Goal: Task Accomplishment & Management: Manage account settings

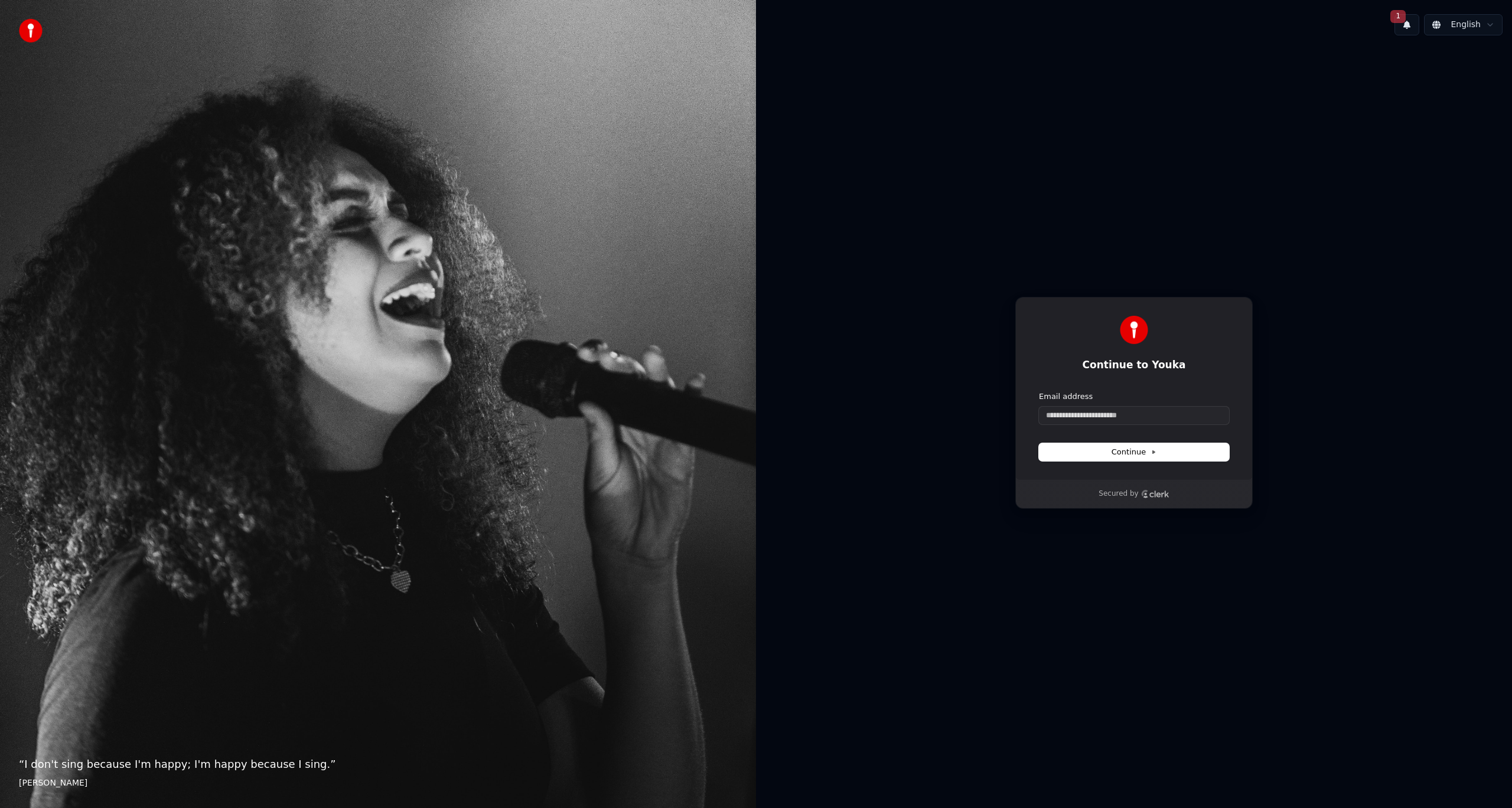
click at [1417, 27] on button "1" at bounding box center [1407, 24] width 25 height 21
click at [1484, 63] on button "Update" at bounding box center [1476, 62] width 50 height 21
